Goal: Transaction & Acquisition: Purchase product/service

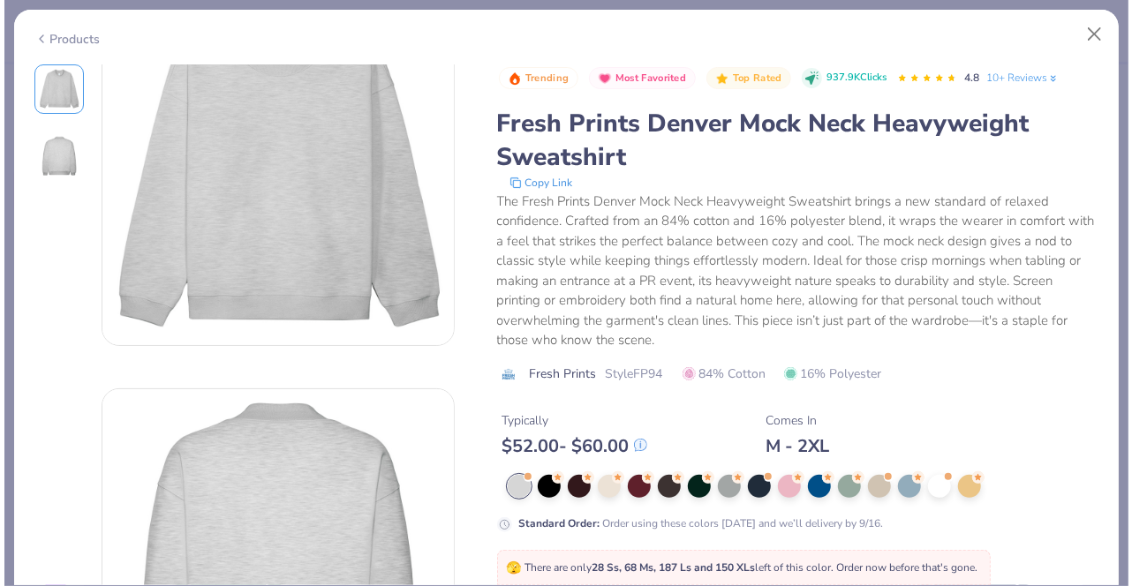
scroll to position [77, 0]
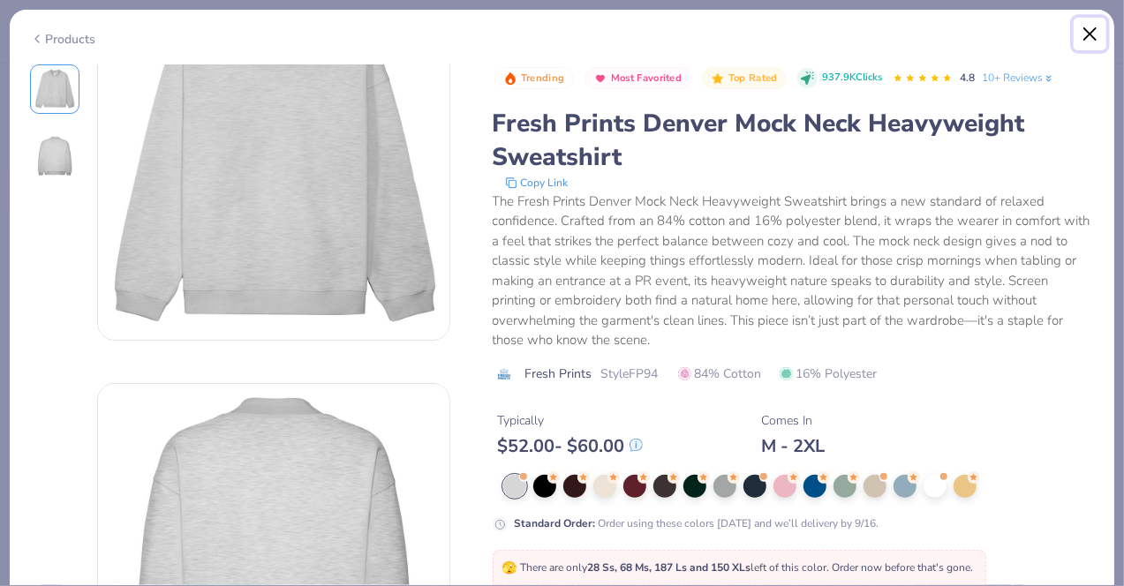
click at [1089, 38] on button "Close" at bounding box center [1091, 35] width 34 height 34
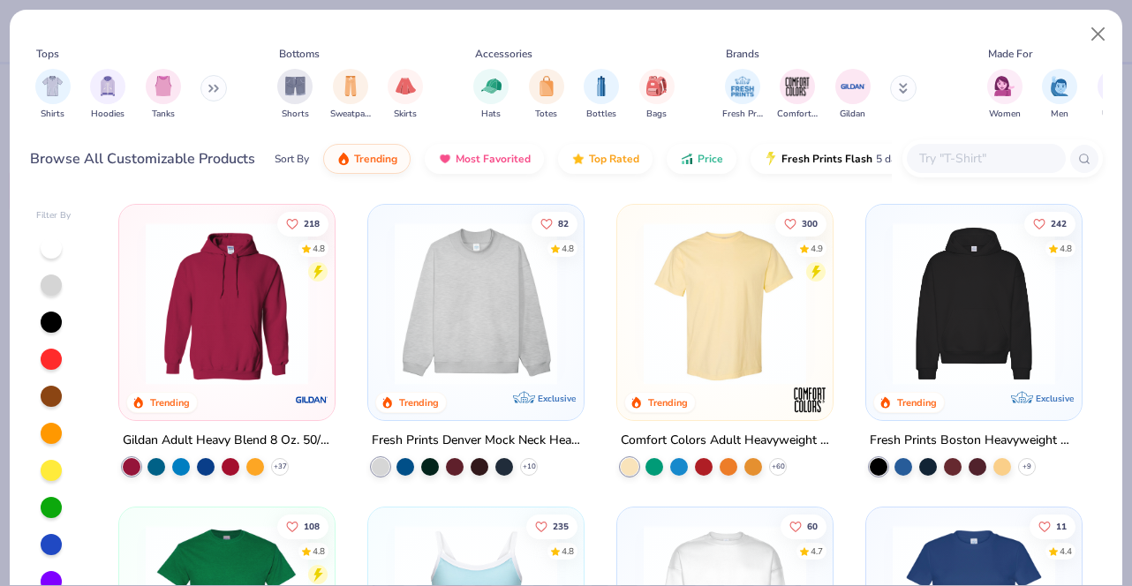
scroll to position [55, 0]
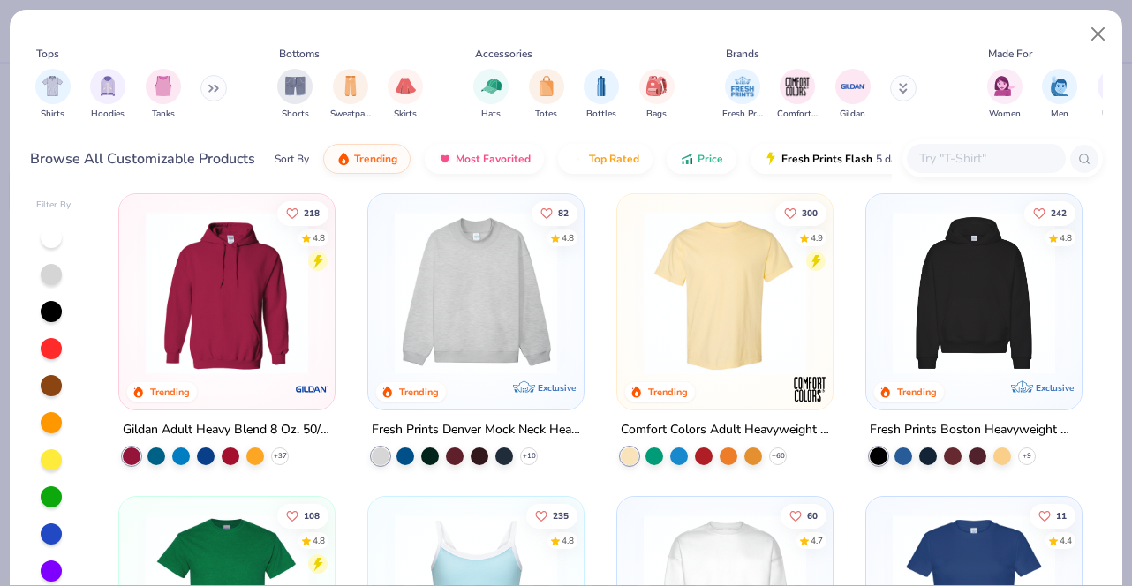
click at [18, 430] on div "Filter By 218 4.8 Trending Gildan Adult Heavy Blend 8 Oz. 50/50 Hooded Sweatshi…" at bounding box center [566, 388] width 1112 height 395
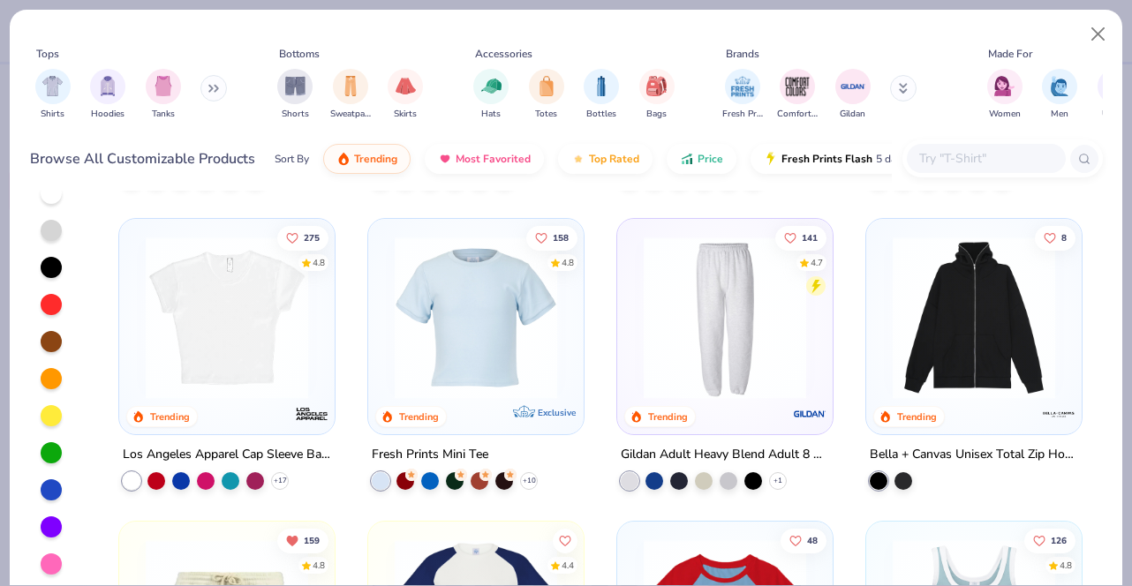
scroll to position [1749, 0]
click at [205, 88] on button at bounding box center [213, 88] width 26 height 26
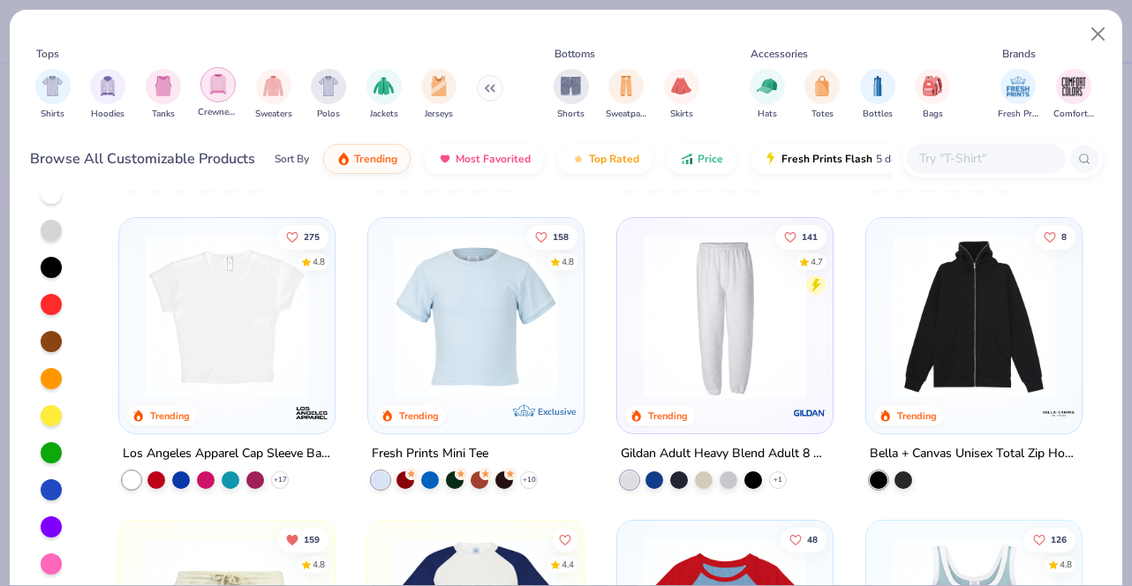
click at [224, 91] on img "filter for Crewnecks" at bounding box center [217, 84] width 19 height 20
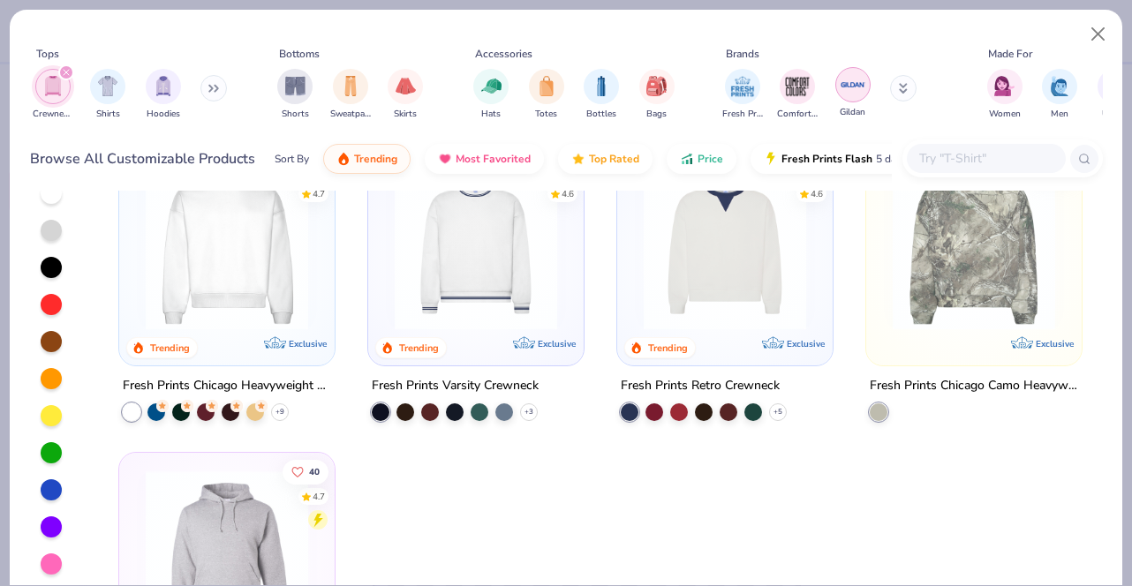
click at [852, 86] on img "filter for Gildan" at bounding box center [853, 85] width 26 height 26
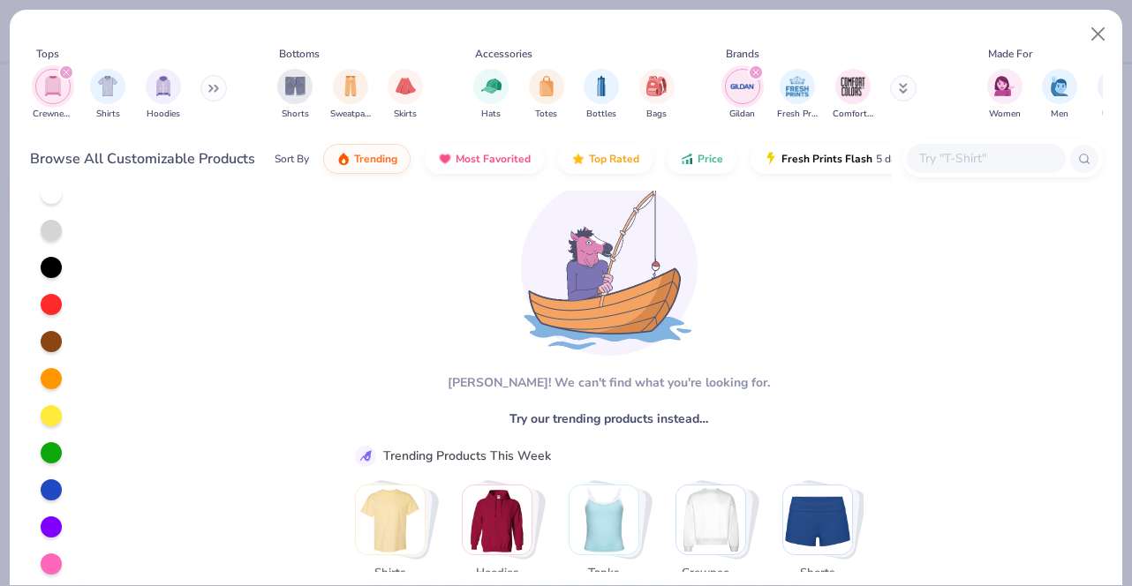
scroll to position [31, 0]
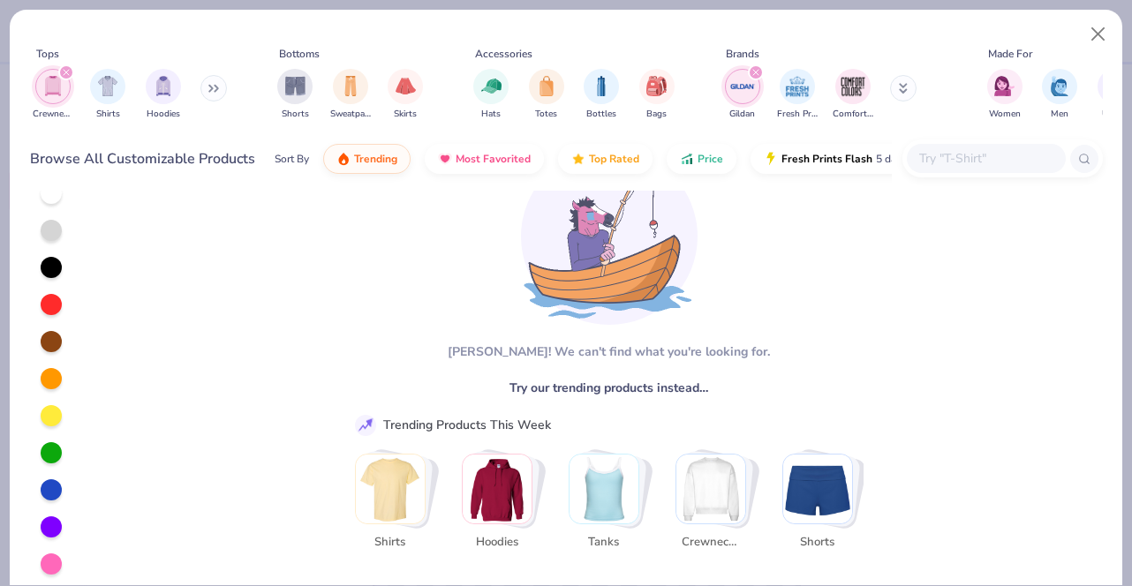
click at [707, 476] on img "Stack Card Button Crewnecks" at bounding box center [710, 489] width 69 height 69
click at [704, 483] on img "Stack Card Button Crewnecks" at bounding box center [710, 489] width 69 height 69
click at [703, 489] on img "Stack Card Button Crewnecks" at bounding box center [710, 489] width 69 height 69
click at [1104, 26] on button "Close" at bounding box center [1098, 35] width 34 height 34
